Goal: Information Seeking & Learning: Understand process/instructions

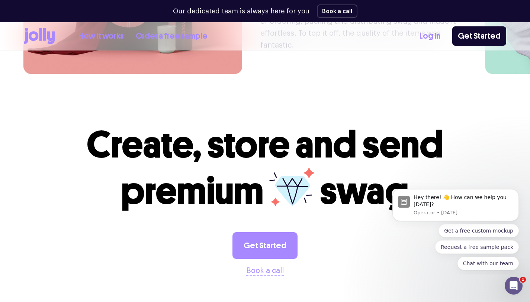
scroll to position [2036, 0]
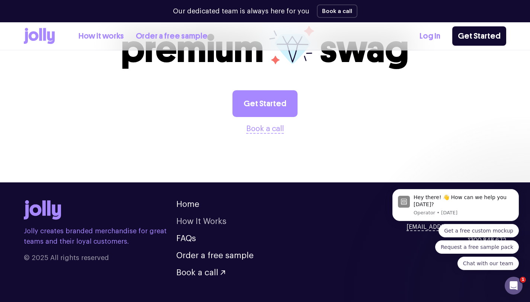
click at [196, 217] on link "How It Works" at bounding box center [201, 221] width 50 height 8
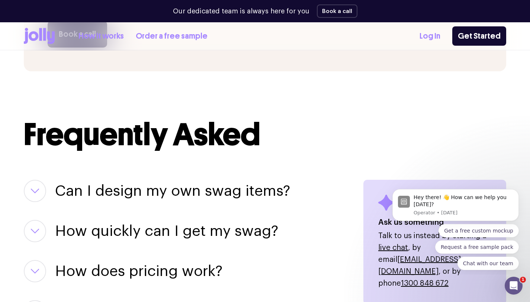
scroll to position [839, 0]
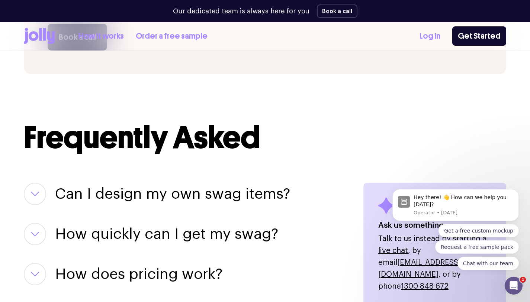
click at [42, 195] on button "button" at bounding box center [35, 194] width 22 height 22
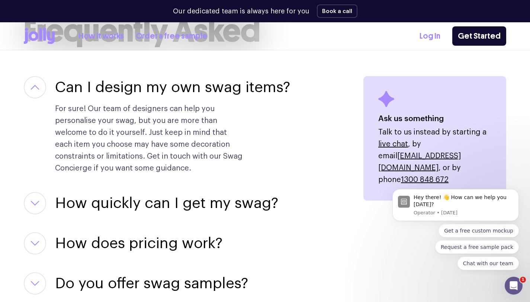
scroll to position [996, 0]
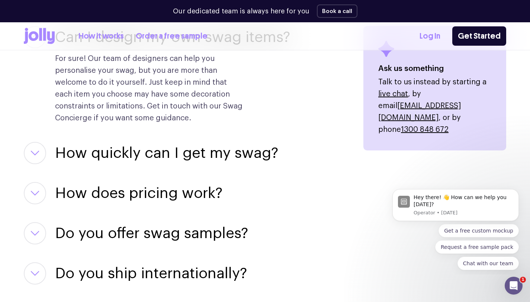
click at [41, 155] on button "button" at bounding box center [35, 153] width 22 height 22
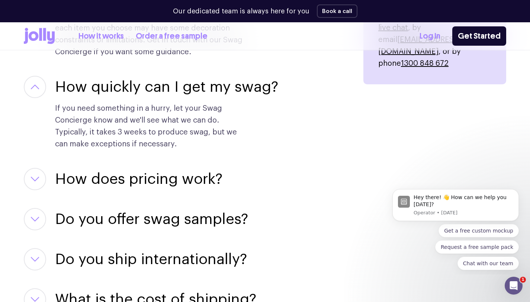
click at [35, 180] on icon "button" at bounding box center [34, 179] width 7 height 4
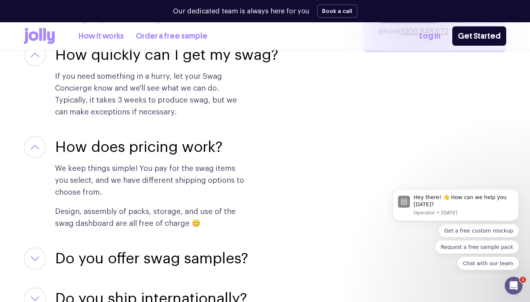
scroll to position [1127, 0]
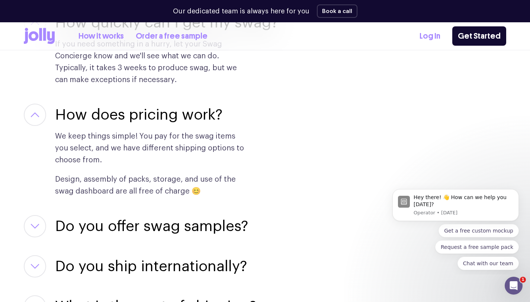
click at [38, 224] on icon "button" at bounding box center [34, 226] width 9 height 5
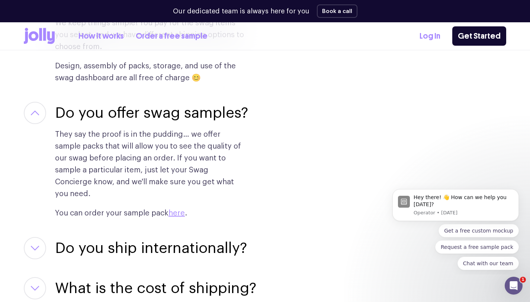
scroll to position [1258, 0]
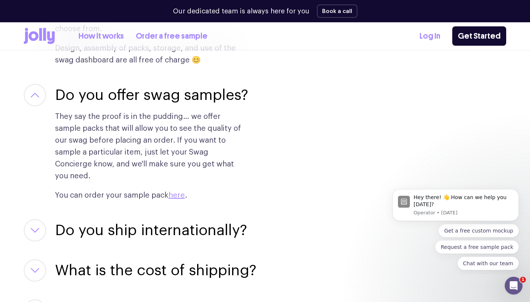
click at [36, 228] on icon "button" at bounding box center [34, 230] width 9 height 5
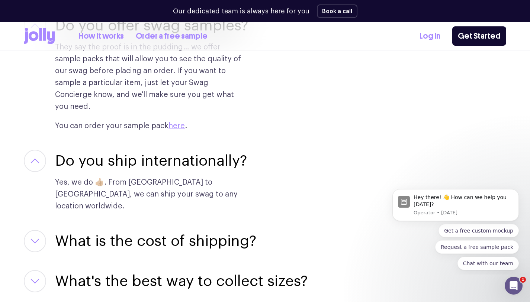
scroll to position [1341, 0]
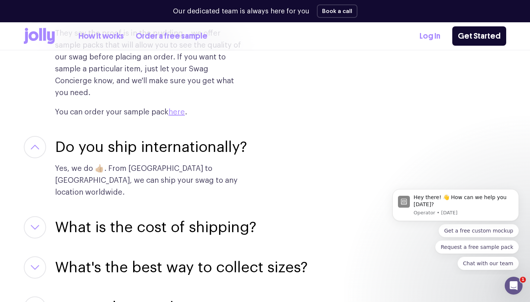
click at [38, 216] on button "button" at bounding box center [35, 227] width 22 height 22
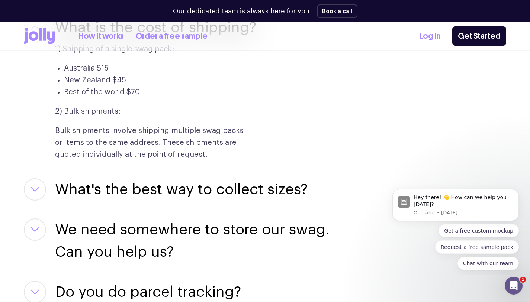
scroll to position [1544, 0]
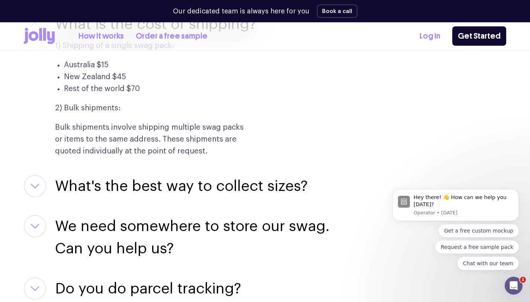
click at [40, 175] on button "button" at bounding box center [35, 186] width 22 height 22
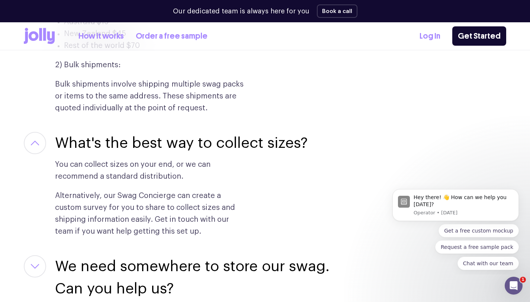
scroll to position [1617, 0]
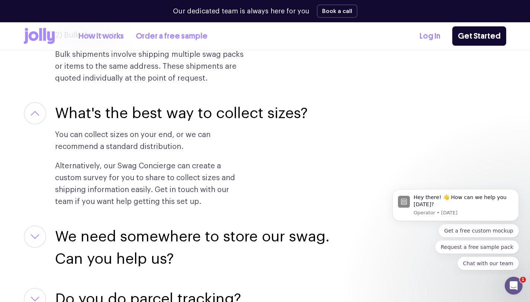
click at [36, 235] on icon "button" at bounding box center [34, 237] width 7 height 4
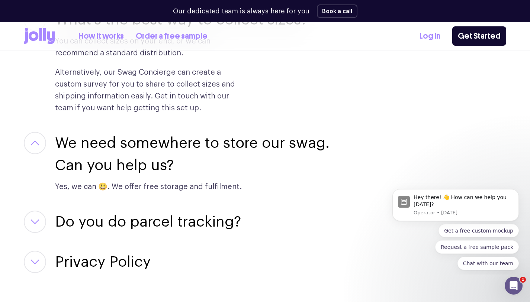
scroll to position [1771, 0]
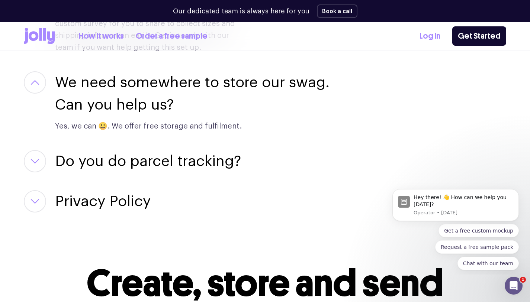
click at [36, 159] on icon "button" at bounding box center [34, 161] width 9 height 5
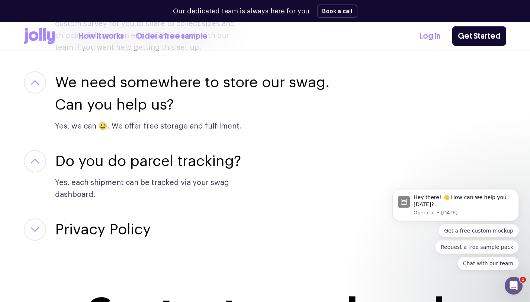
click at [39, 219] on button "button" at bounding box center [35, 230] width 22 height 22
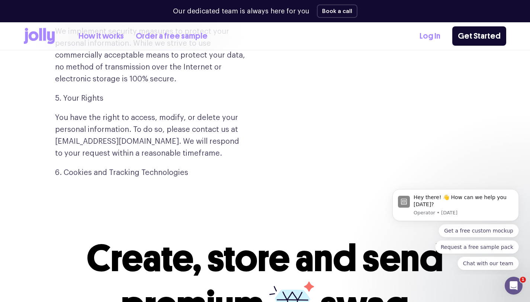
scroll to position [2404, 0]
